Goal: Transaction & Acquisition: Download file/media

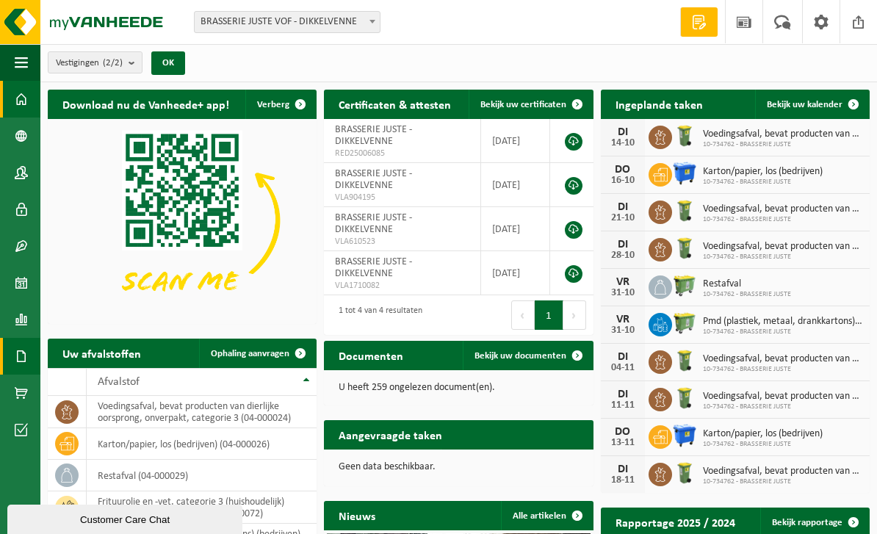
click at [17, 353] on span at bounding box center [21, 356] width 13 height 37
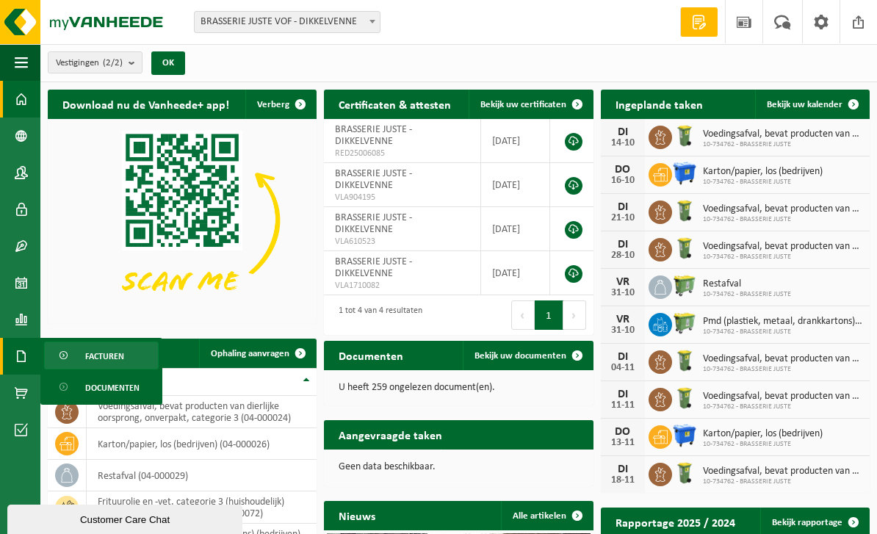
click at [90, 358] on span "Facturen" at bounding box center [104, 356] width 39 height 28
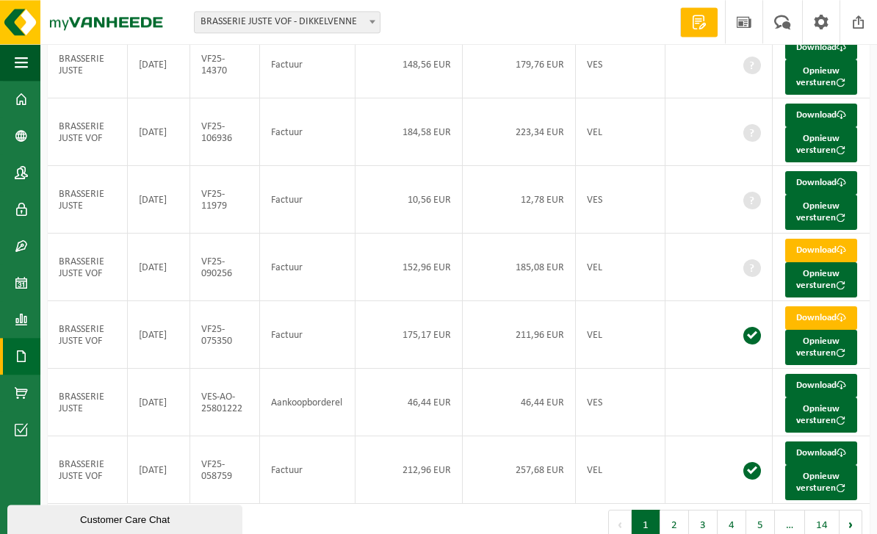
scroll to position [389, 0]
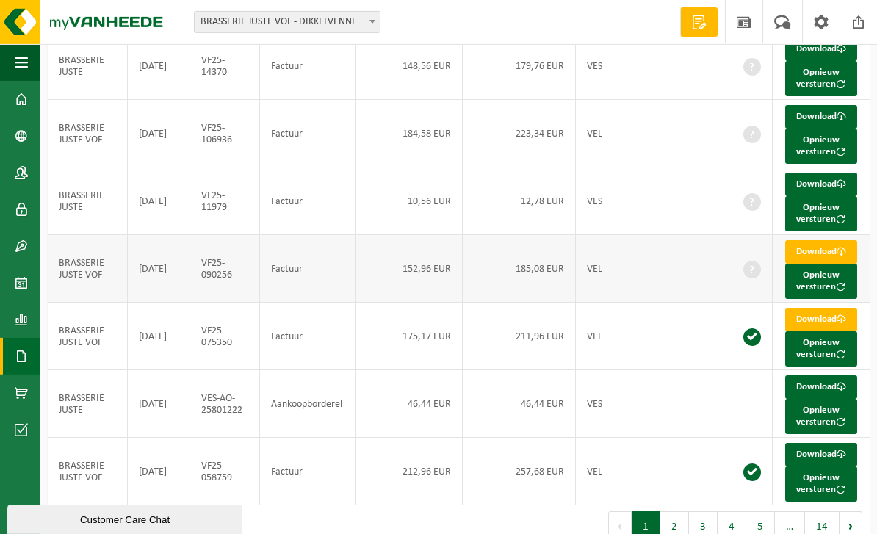
click at [128, 303] on td "BRASSERIE JUSTE VOF" at bounding box center [88, 269] width 80 height 68
click at [167, 303] on td "2025-06-30" at bounding box center [159, 269] width 62 height 68
click at [835, 264] on link "Download" at bounding box center [821, 252] width 72 height 24
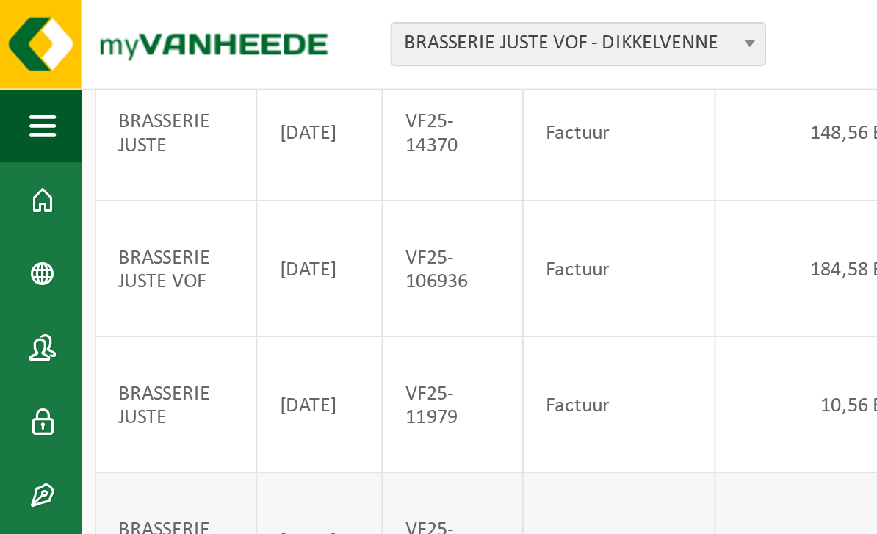
scroll to position [390, 0]
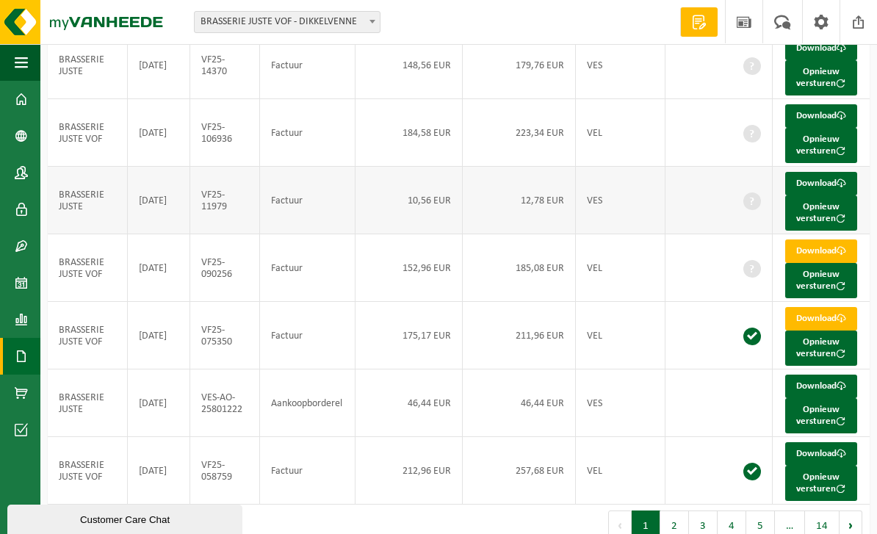
click at [384, 234] on td "10,56 EUR" at bounding box center [409, 201] width 107 height 68
click at [833, 195] on link "Download" at bounding box center [821, 184] width 72 height 24
click at [832, 128] on link "Download" at bounding box center [821, 116] width 72 height 24
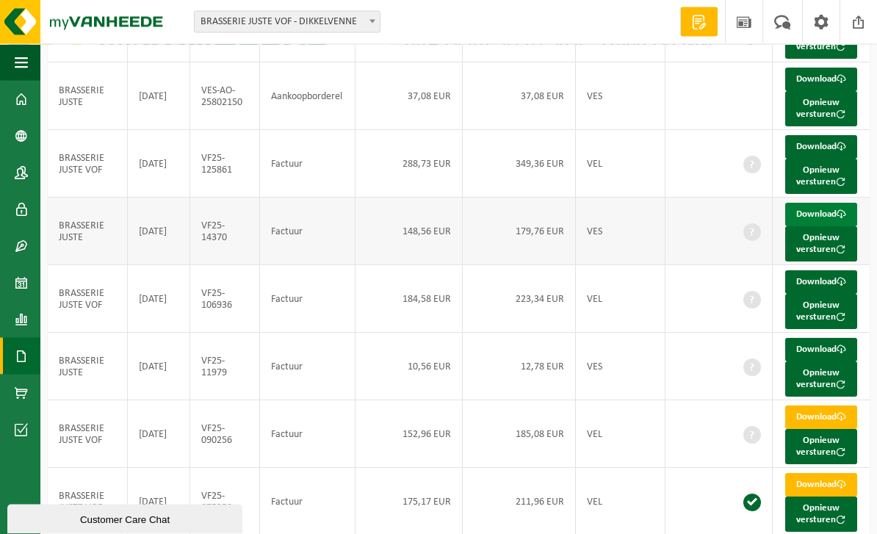
scroll to position [224, 0]
click at [837, 219] on span at bounding box center [842, 214] width 10 height 10
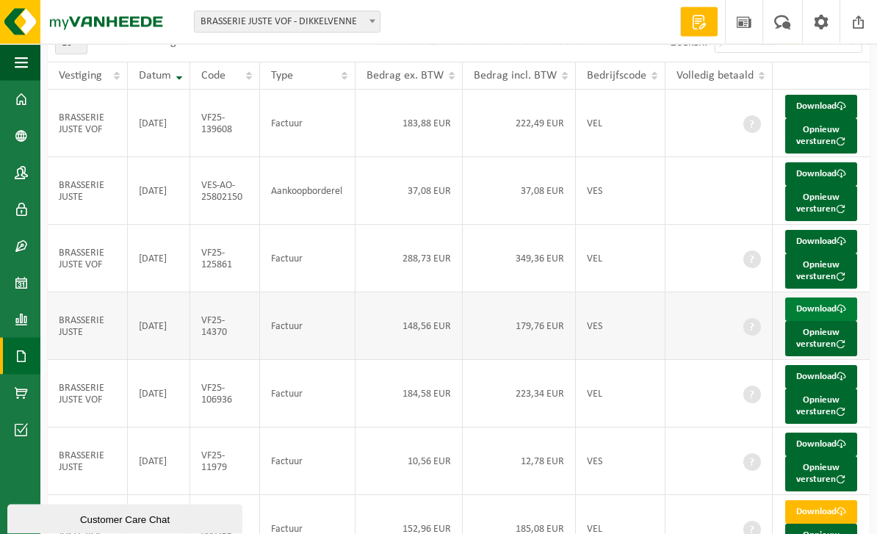
scroll to position [129, 0]
click at [837, 246] on span at bounding box center [842, 242] width 10 height 10
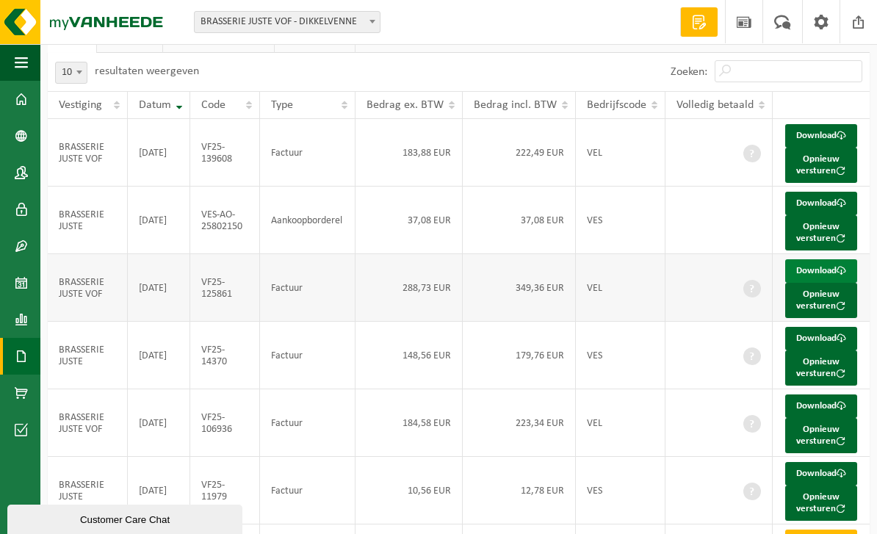
scroll to position [0, 0]
